Goal: Ask a question

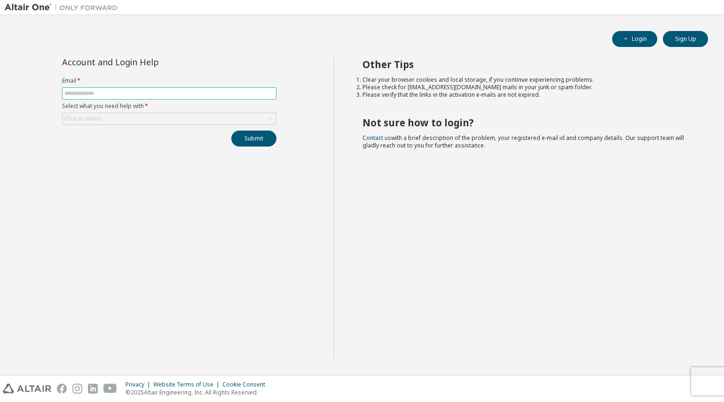
click at [174, 94] on input "text" at bounding box center [169, 94] width 210 height 8
type input "**********"
click at [143, 117] on div "Click to select" at bounding box center [168, 118] width 213 height 11
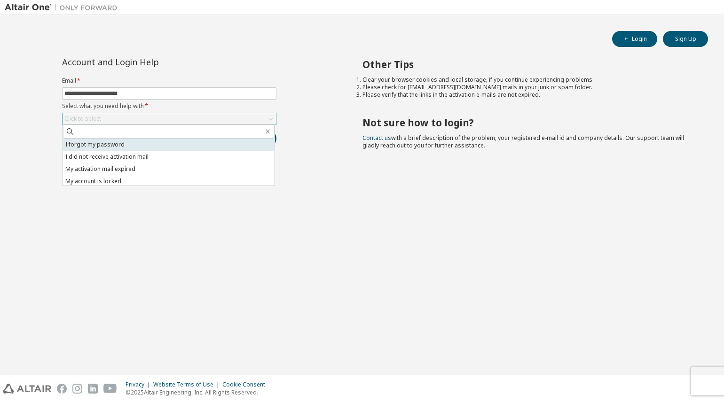
click at [118, 141] on li "I forgot my password" at bounding box center [168, 145] width 211 height 12
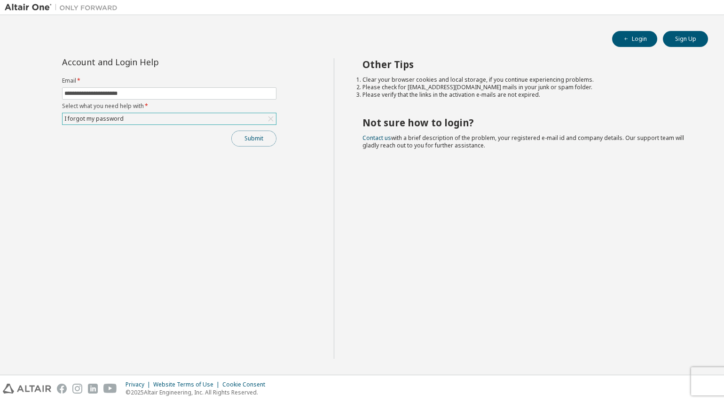
click at [242, 136] on button "Submit" at bounding box center [253, 139] width 45 height 16
click at [248, 140] on button "Submit" at bounding box center [253, 139] width 45 height 16
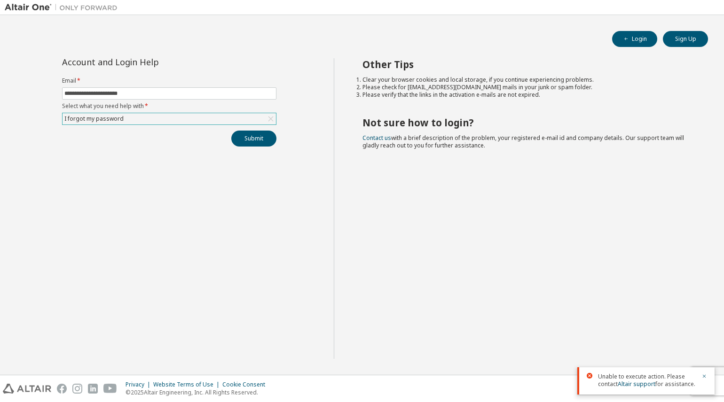
click at [637, 371] on div "Unable to execute action. Please contact Altair support for assistance." at bounding box center [645, 380] width 137 height 27
